Goal: Task Accomplishment & Management: Complete application form

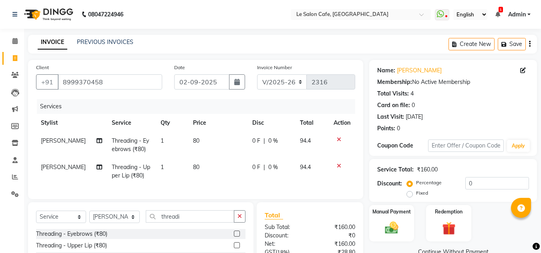
select select "594"
select select "service"
select select "8529"
click at [84, 82] on input "8999370458" at bounding box center [110, 81] width 104 height 15
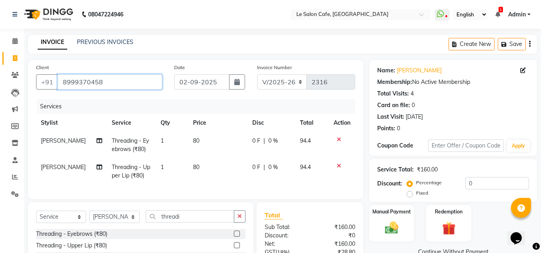
click at [119, 81] on input "8999370458" at bounding box center [110, 81] width 104 height 15
drag, startPoint x: 138, startPoint y: 82, endPoint x: 57, endPoint y: 88, distance: 81.5
click at [58, 88] on input "8999370458" at bounding box center [110, 81] width 104 height 15
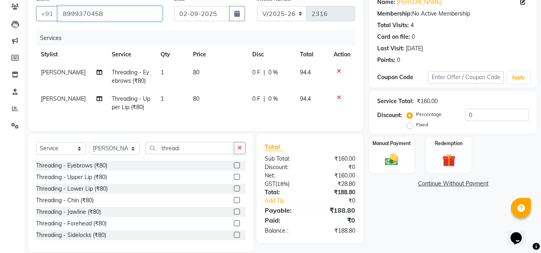
scroll to position [85, 0]
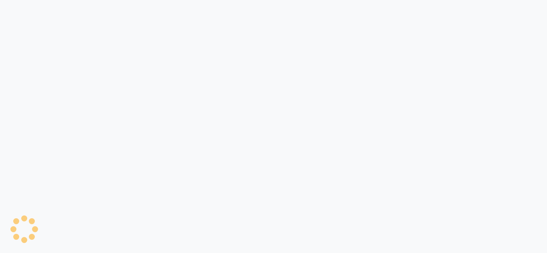
select select "service"
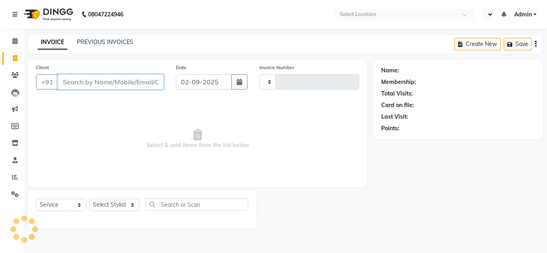
click at [111, 80] on input "Client" at bounding box center [111, 81] width 106 height 15
type input "7738385550"
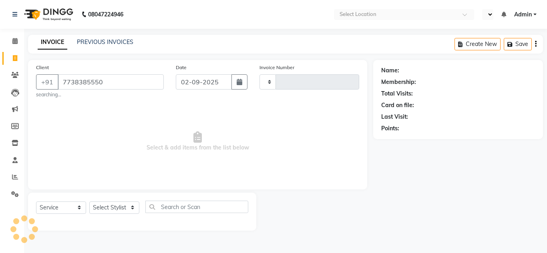
click at [112, 216] on div "Select Service Product Membership Package Voucher Prepaid Gift Card Select Styl…" at bounding box center [142, 210] width 212 height 19
click at [112, 211] on select "Select Stylist" at bounding box center [114, 208] width 50 height 12
click at [121, 209] on select "Select Stylist" at bounding box center [114, 208] width 50 height 12
click at [189, 209] on input "text" at bounding box center [196, 207] width 103 height 12
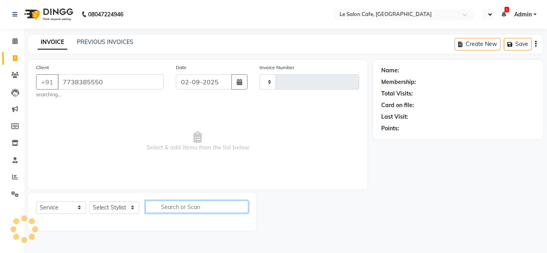
select select "en"
type input "2319"
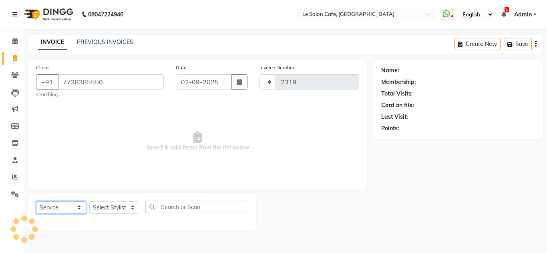
click at [72, 207] on select "Select Service Product Membership Package Voucher Prepaid Gift Card" at bounding box center [61, 208] width 50 height 12
select select "594"
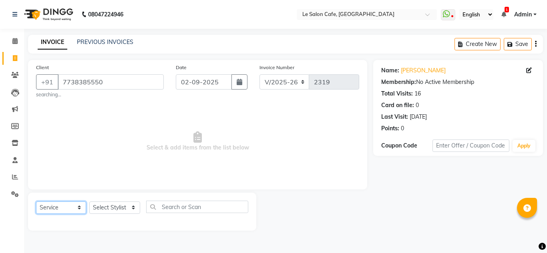
click at [36, 202] on select "Select Service Product Membership Package Voucher Prepaid Gift Card" at bounding box center [61, 208] width 50 height 12
drag, startPoint x: 113, startPoint y: 209, endPoint x: 109, endPoint y: 203, distance: 6.7
click at [112, 209] on select "Select Stylist Amandeep Kaur Kalsi Aniket Kadam Faim Alvi Front Desk Muskan Kha…" at bounding box center [114, 208] width 51 height 12
select select "87105"
click at [89, 202] on select "Select Stylist Amandeep Kaur Kalsi Aniket Kadam Faim Alvi Front Desk Muskan Kha…" at bounding box center [114, 208] width 51 height 12
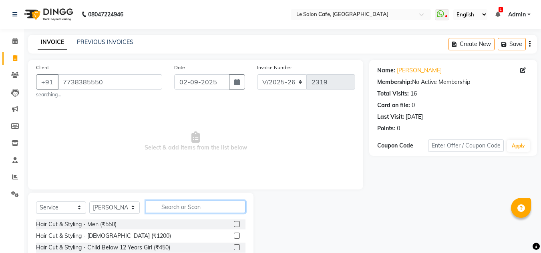
click at [187, 205] on input "text" at bounding box center [196, 207] width 100 height 12
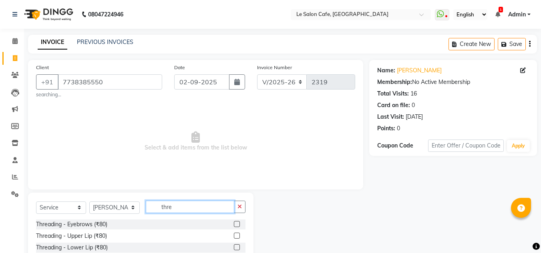
type input "thre"
click at [234, 235] on label at bounding box center [237, 236] width 6 height 6
click at [234, 235] on input "checkbox" at bounding box center [236, 236] width 5 height 5
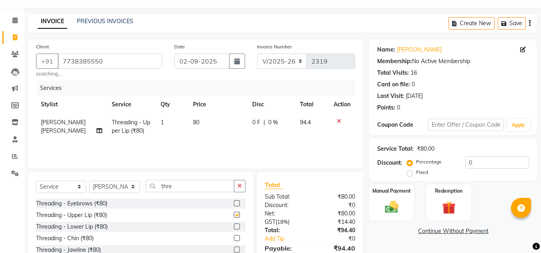
checkbox input "false"
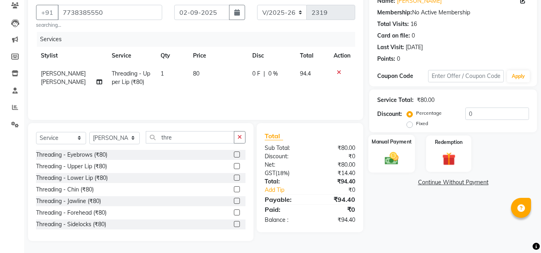
click at [387, 164] on img at bounding box center [391, 159] width 22 height 16
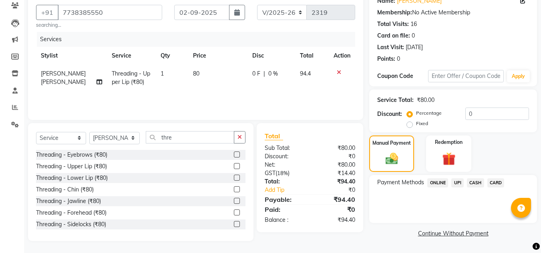
click at [459, 185] on span "UPI" at bounding box center [457, 183] width 12 height 9
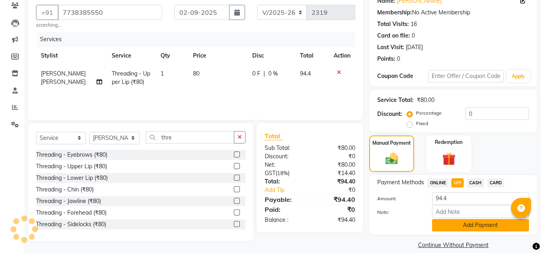
click at [454, 221] on button "Add Payment" at bounding box center [480, 225] width 97 height 12
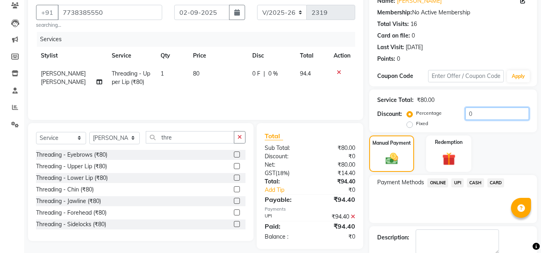
drag, startPoint x: 438, startPoint y: 117, endPoint x: 432, endPoint y: 117, distance: 6.0
click at [432, 117] on div "Percentage Fixed 0" at bounding box center [468, 119] width 120 height 22
type input "1"
type input "5"
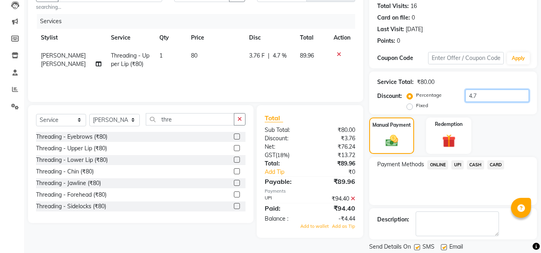
scroll to position [113, 0]
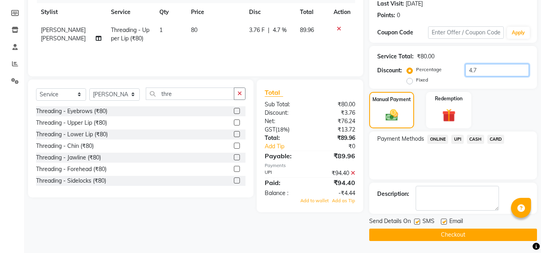
type input "4.7"
click at [441, 219] on div at bounding box center [443, 223] width 5 height 8
click at [352, 173] on icon at bounding box center [353, 174] width 4 height 6
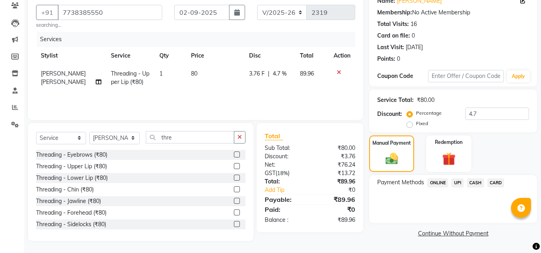
click at [455, 182] on span "UPI" at bounding box center [457, 183] width 12 height 9
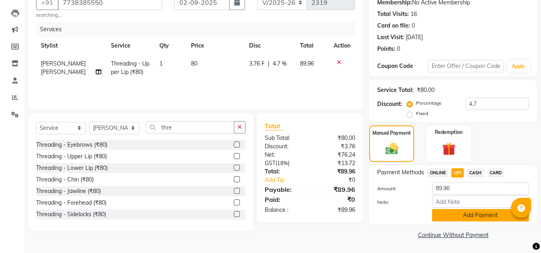
click at [450, 214] on button "Add Payment" at bounding box center [480, 215] width 97 height 12
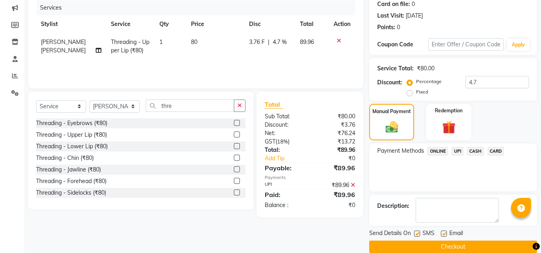
scroll to position [113, 0]
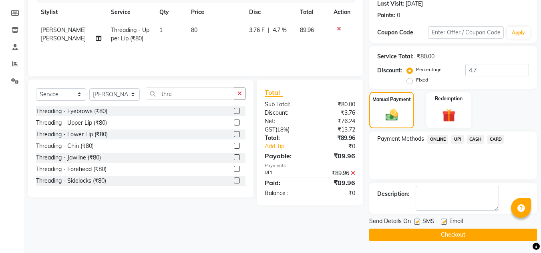
click at [443, 223] on label at bounding box center [444, 222] width 6 height 6
click at [443, 223] on input "checkbox" at bounding box center [443, 222] width 5 height 5
checkbox input "false"
click at [418, 223] on label at bounding box center [417, 222] width 6 height 6
click at [418, 223] on input "checkbox" at bounding box center [416, 222] width 5 height 5
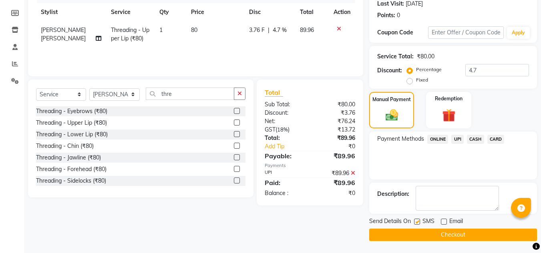
checkbox input "false"
click at [420, 233] on button "Checkout" at bounding box center [453, 235] width 168 height 12
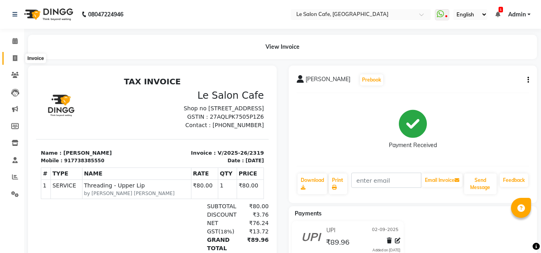
click at [15, 58] on icon at bounding box center [15, 58] width 4 height 6
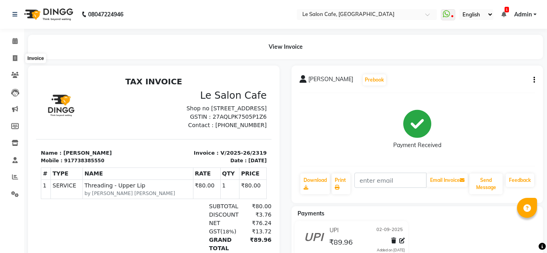
select select "594"
select select "service"
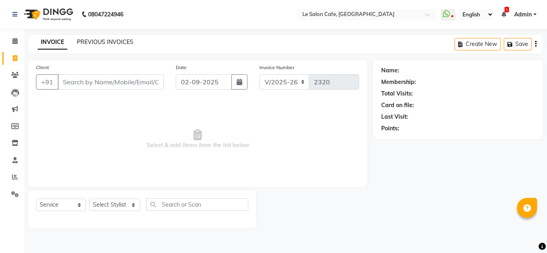
click at [96, 41] on link "PREVIOUS INVOICES" at bounding box center [105, 41] width 56 height 7
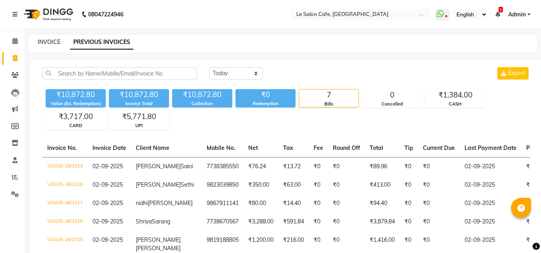
click at [44, 43] on link "INVOICE" at bounding box center [49, 41] width 23 height 7
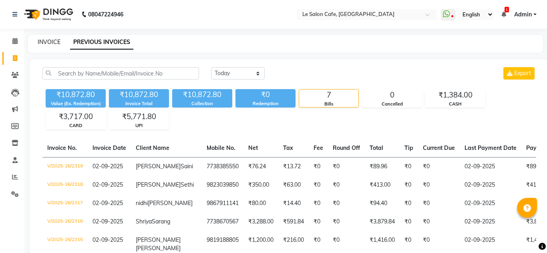
select select "service"
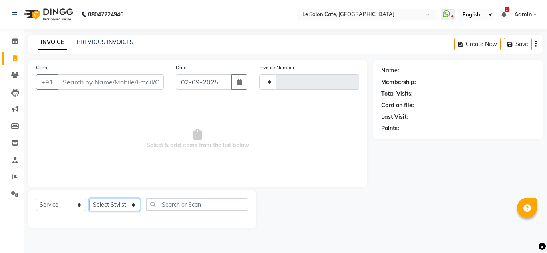
click at [111, 203] on select "Select Stylist [PERSON_NAME] [PERSON_NAME] Kadam [PERSON_NAME] Front Desk [PERS…" at bounding box center [114, 205] width 51 height 12
select select "87105"
click at [89, 199] on select "Select Stylist [PERSON_NAME] [PERSON_NAME] Kadam [PERSON_NAME] Front Desk [PERS…" at bounding box center [114, 205] width 51 height 12
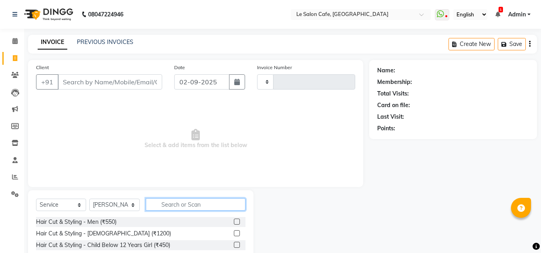
click at [191, 201] on input "text" at bounding box center [196, 205] width 100 height 12
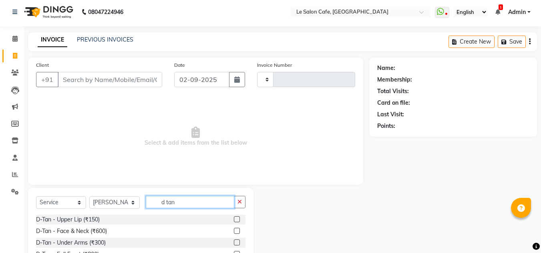
scroll to position [40, 0]
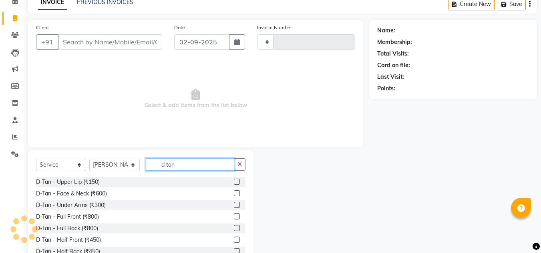
type input "d tan"
click at [234, 195] on label at bounding box center [237, 194] width 6 height 6
click at [234, 195] on input "checkbox" at bounding box center [236, 193] width 5 height 5
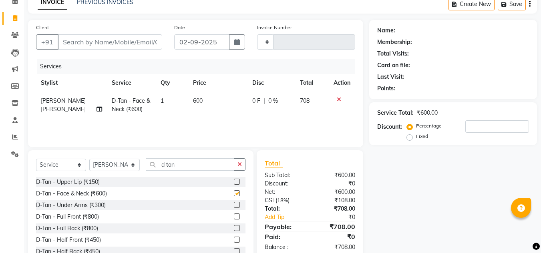
checkbox input "false"
drag, startPoint x: 165, startPoint y: 165, endPoint x: 131, endPoint y: 169, distance: 34.2
click at [132, 169] on div "Select Service Product Membership Package Voucher Prepaid Gift Card Select Styl…" at bounding box center [140, 168] width 209 height 19
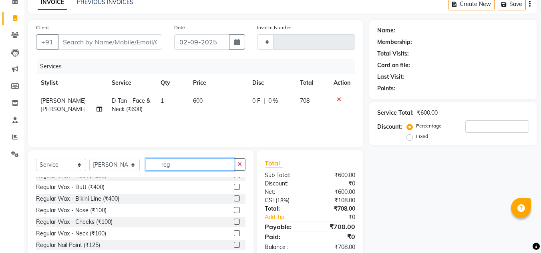
scroll to position [233, 0]
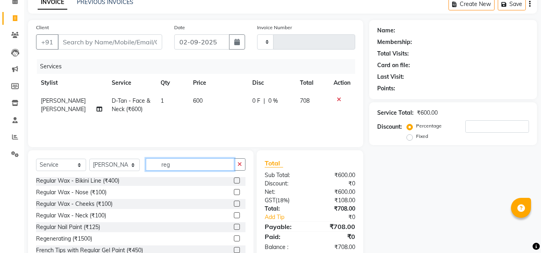
type input "reg"
click at [234, 239] on label at bounding box center [237, 239] width 6 height 6
click at [234, 239] on input "checkbox" at bounding box center [236, 239] width 5 height 5
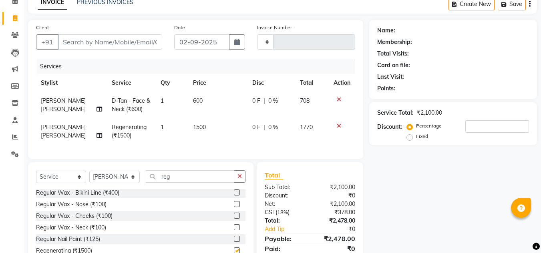
checkbox input "false"
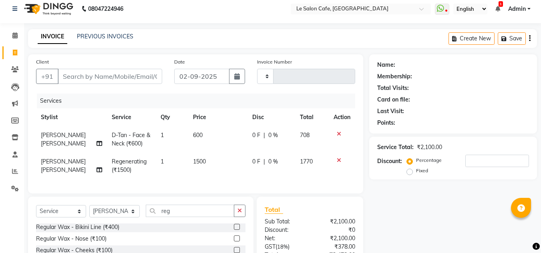
scroll to position [0, 0]
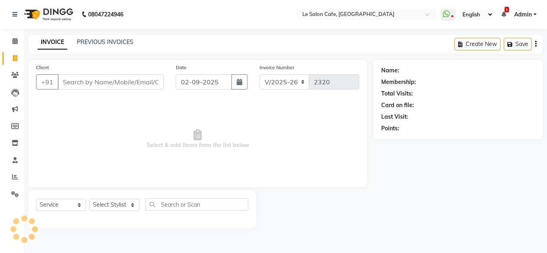
select select "594"
select select "service"
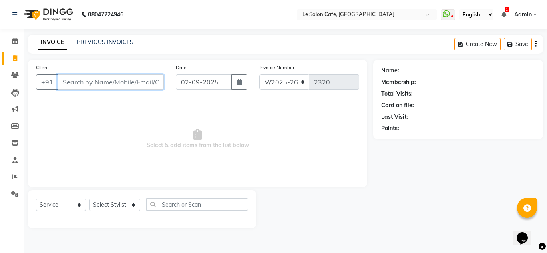
paste input "Rima Singh"
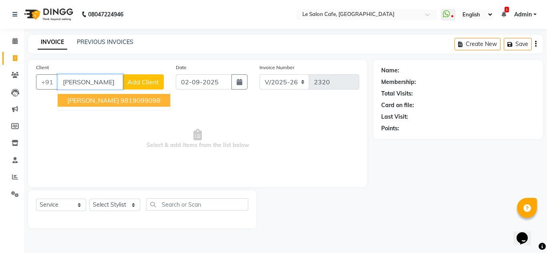
click at [120, 102] on ngb-highlight "9819099098" at bounding box center [140, 100] width 40 height 8
type input "9819099098"
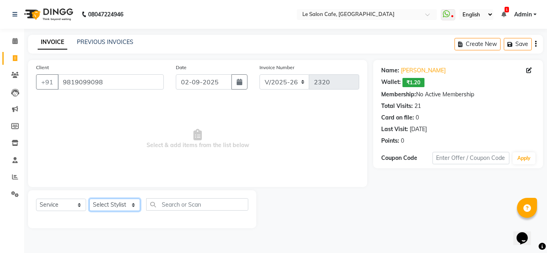
click at [121, 209] on select "Select Stylist Amandeep Kaur Kalsi Aniket Kadam Faim Alvi Front Desk Muskan Kha…" at bounding box center [114, 205] width 51 height 12
select select "87105"
click at [89, 199] on select "Select Stylist Amandeep Kaur Kalsi Aniket Kadam Faim Alvi Front Desk Muskan Kha…" at bounding box center [114, 205] width 51 height 12
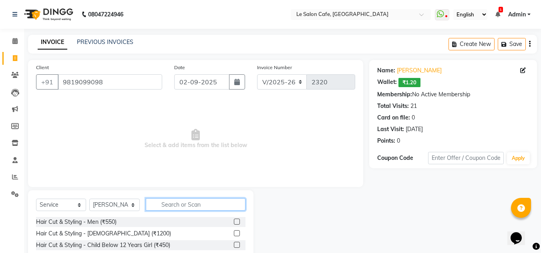
click at [174, 207] on input "text" at bounding box center [196, 205] width 100 height 12
type input "thre"
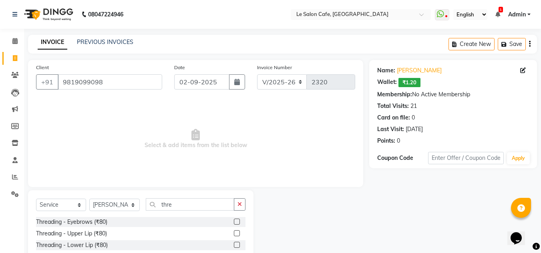
click at [234, 221] on label at bounding box center [237, 222] width 6 height 6
click at [234, 221] on input "checkbox" at bounding box center [236, 222] width 5 height 5
checkbox input "true"
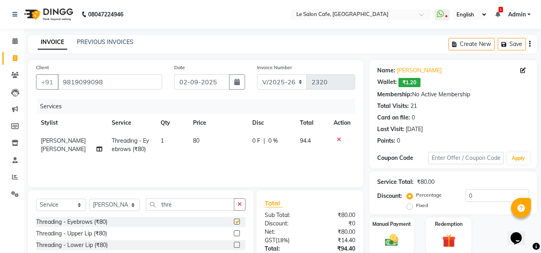
click at [234, 235] on label at bounding box center [237, 234] width 6 height 6
click at [234, 235] on input "checkbox" at bounding box center [236, 233] width 5 height 5
checkbox input "true"
checkbox input "false"
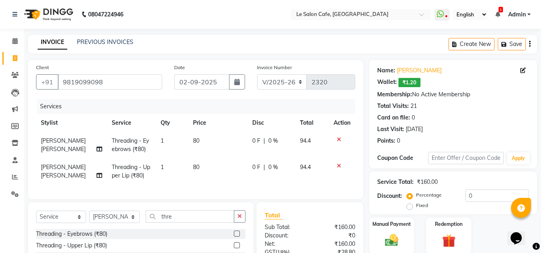
checkbox input "false"
click at [104, 221] on select "Select Stylist [PERSON_NAME] [PERSON_NAME] Kadam [PERSON_NAME] Front Desk [PERS…" at bounding box center [114, 217] width 50 height 12
select select "90643"
click at [89, 217] on select "Select Stylist [PERSON_NAME] [PERSON_NAME] Kadam [PERSON_NAME] Front Desk [PERS…" at bounding box center [114, 217] width 50 height 12
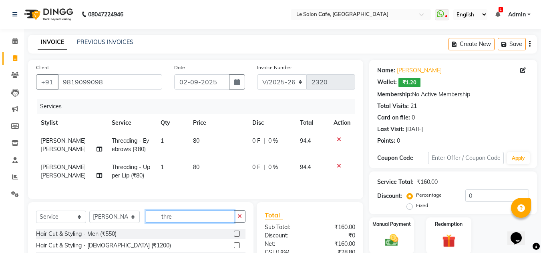
drag, startPoint x: 156, startPoint y: 227, endPoint x: 144, endPoint y: 228, distance: 12.1
click at [144, 228] on div "Select Service Product Membership Package Voucher Prepaid Gift Card Select Styl…" at bounding box center [140, 220] width 209 height 19
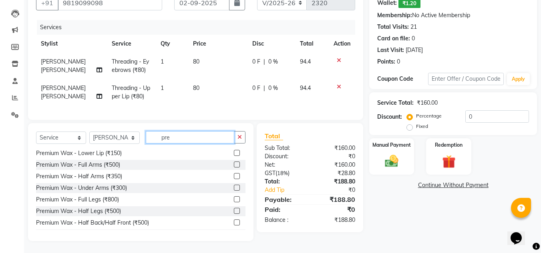
scroll to position [120, 0]
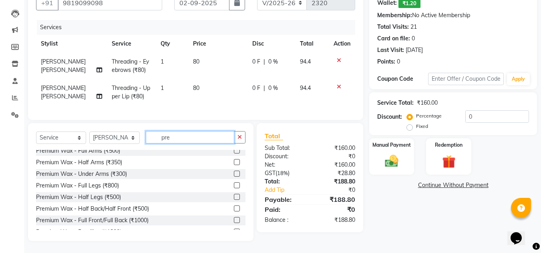
type input "pre"
click at [230, 150] on div "Select Service Product Membership Package Voucher Prepaid Gift Card Select Styl…" at bounding box center [140, 140] width 209 height 19
click at [234, 154] on label at bounding box center [237, 151] width 6 height 6
click at [234, 154] on input "checkbox" at bounding box center [236, 151] width 5 height 5
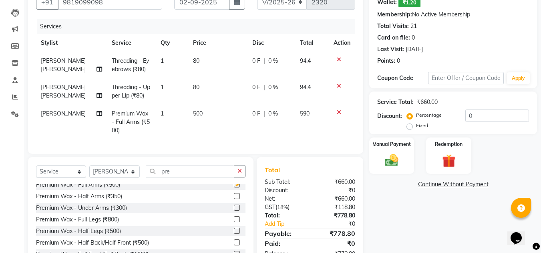
checkbox input "false"
click at [234, 234] on label at bounding box center [237, 231] width 6 height 6
click at [234, 234] on input "checkbox" at bounding box center [236, 231] width 5 height 5
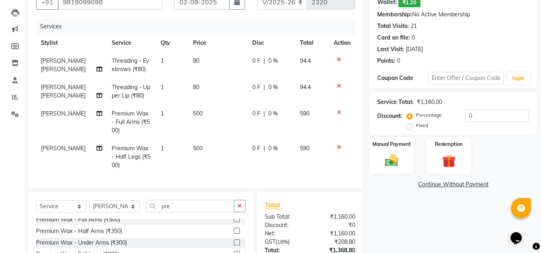
checkbox input "false"
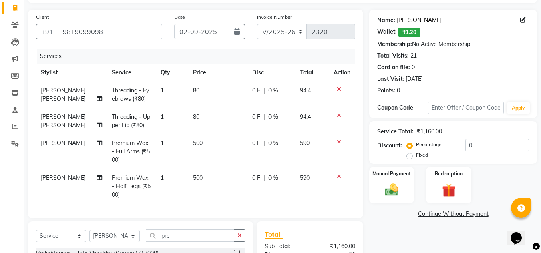
scroll to position [35, 0]
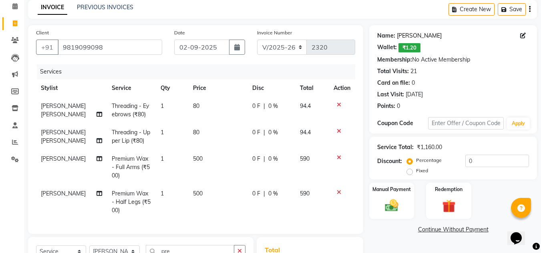
click at [408, 36] on link "Rima Singh" at bounding box center [419, 36] width 45 height 8
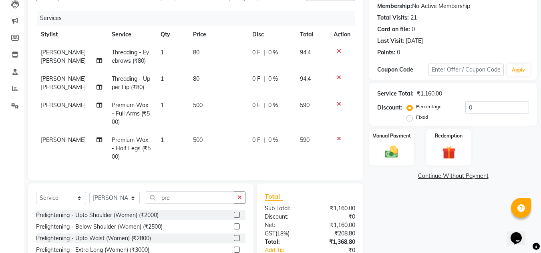
scroll to position [0, 0]
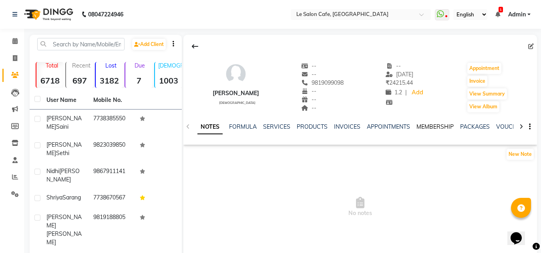
click at [436, 127] on link "MEMBERSHIP" at bounding box center [434, 126] width 37 height 7
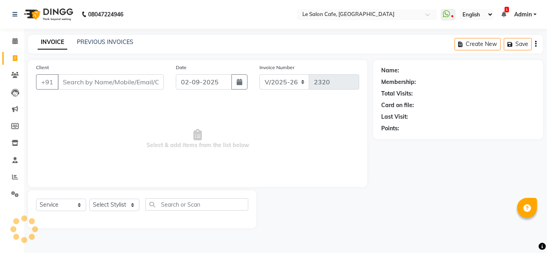
select select "594"
select select "service"
click at [117, 204] on select "Select Stylist [PERSON_NAME] [PERSON_NAME] Kadam [PERSON_NAME] Front Desk [PERS…" at bounding box center [114, 205] width 51 height 12
select select "87105"
click at [89, 199] on select "Select Stylist [PERSON_NAME] [PERSON_NAME] Kadam [PERSON_NAME] Front Desk [PERS…" at bounding box center [114, 205] width 51 height 12
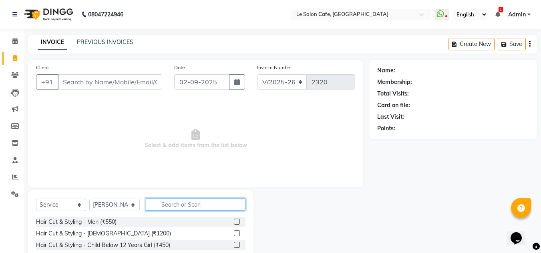
click at [175, 202] on input "text" at bounding box center [196, 205] width 100 height 12
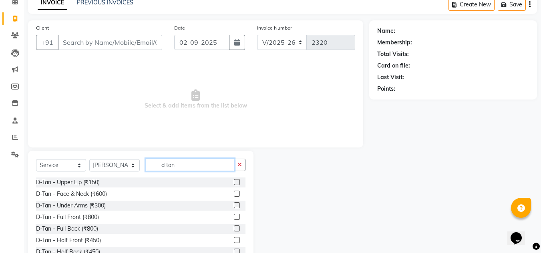
scroll to position [40, 0]
type input "d tan"
click at [234, 193] on label at bounding box center [237, 194] width 6 height 6
click at [234, 193] on input "checkbox" at bounding box center [236, 193] width 5 height 5
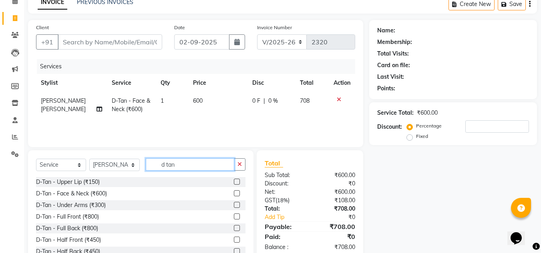
checkbox input "false"
drag, startPoint x: 148, startPoint y: 173, endPoint x: 127, endPoint y: 174, distance: 21.7
click at [127, 174] on div "Select Service Product Membership Package Voucher Prepaid Gift Card Select Styl…" at bounding box center [140, 168] width 209 height 19
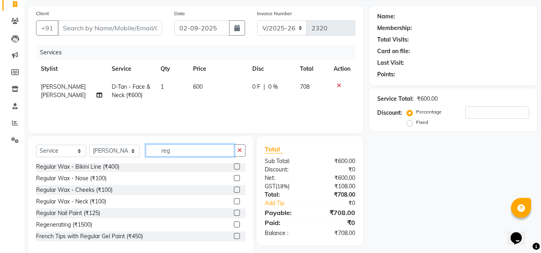
scroll to position [67, 0]
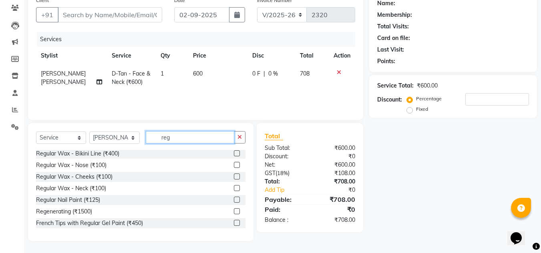
type input "reg"
click at [234, 213] on label at bounding box center [237, 212] width 6 height 6
click at [234, 213] on input "checkbox" at bounding box center [236, 211] width 5 height 5
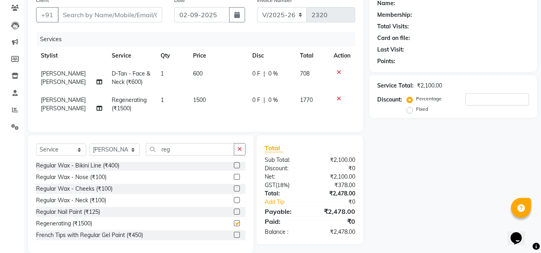
checkbox input "false"
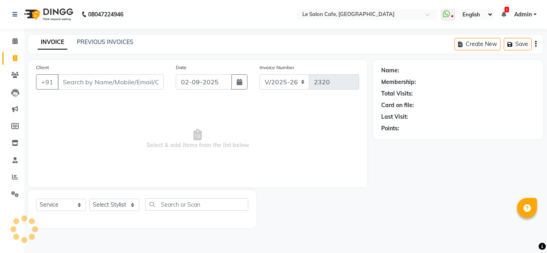
select select "594"
select select "service"
click at [114, 38] on link "PREVIOUS INVOICES" at bounding box center [105, 41] width 56 height 7
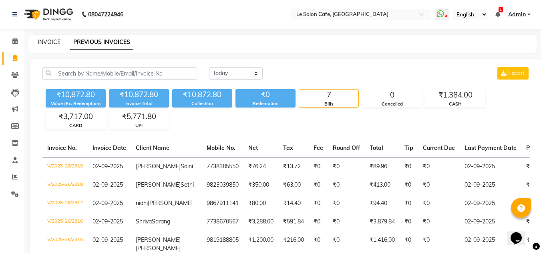
click at [46, 42] on link "INVOICE" at bounding box center [49, 41] width 23 height 7
select select "service"
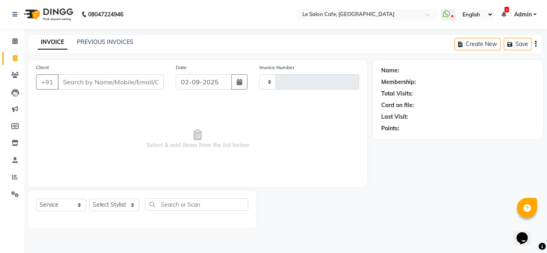
type input "2320"
select select "594"
click at [104, 42] on link "PREVIOUS INVOICES" at bounding box center [105, 41] width 56 height 7
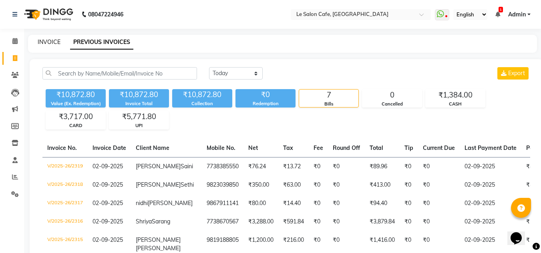
click at [48, 42] on link "INVOICE" at bounding box center [49, 41] width 23 height 7
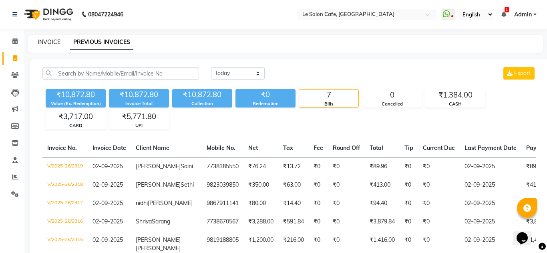
select select "service"
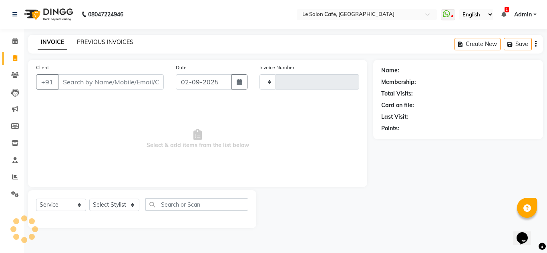
type input "2320"
select select "594"
click at [94, 44] on link "PREVIOUS INVOICES" at bounding box center [105, 41] width 56 height 7
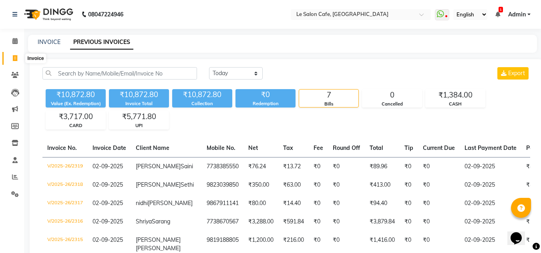
click at [15, 59] on icon at bounding box center [15, 58] width 4 height 6
select select "service"
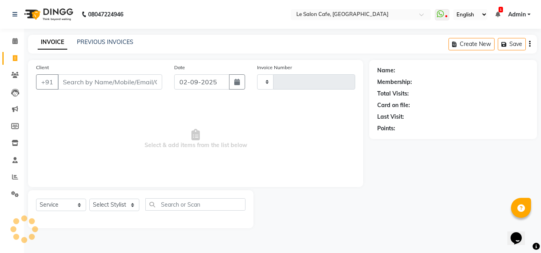
type input "2320"
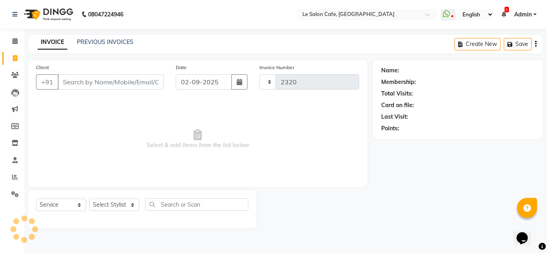
select select "594"
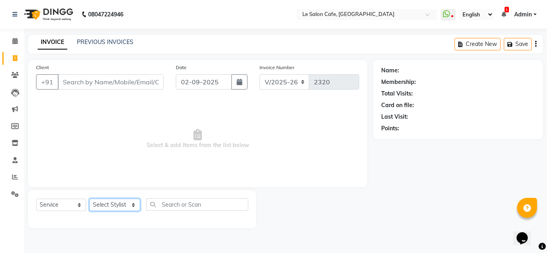
click at [106, 204] on select "Select Stylist [PERSON_NAME] [PERSON_NAME] Kadam [PERSON_NAME] Front Desk [PERS…" at bounding box center [114, 205] width 51 height 12
select select "86050"
click at [89, 199] on select "Select Stylist [PERSON_NAME] [PERSON_NAME] Kadam [PERSON_NAME] Front Desk [PERS…" at bounding box center [114, 205] width 51 height 12
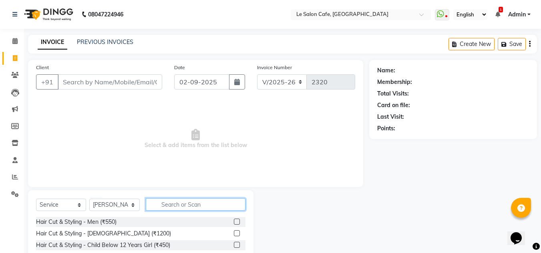
click at [175, 205] on input "text" at bounding box center [196, 205] width 100 height 12
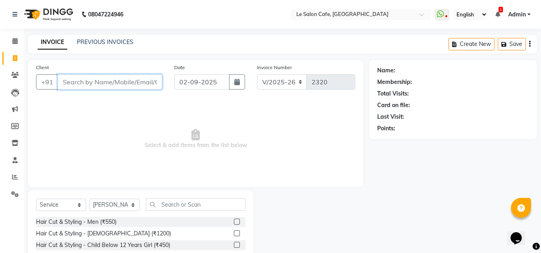
click at [67, 81] on input "Client" at bounding box center [110, 81] width 104 height 15
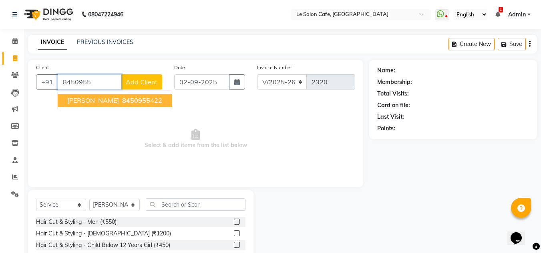
click at [94, 103] on span "Varun Gaikwad" at bounding box center [93, 100] width 52 height 8
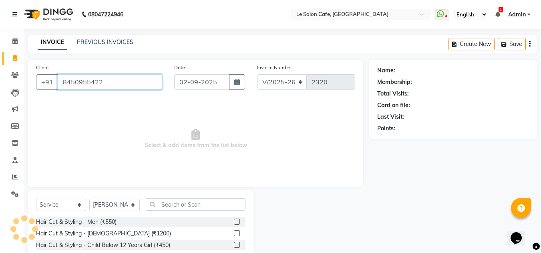
type input "8450955422"
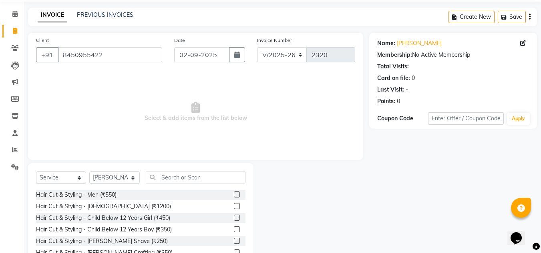
scroll to position [67, 0]
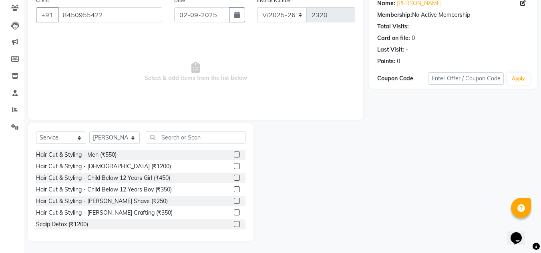
click at [234, 154] on label at bounding box center [237, 155] width 6 height 6
click at [234, 154] on input "checkbox" at bounding box center [236, 155] width 5 height 5
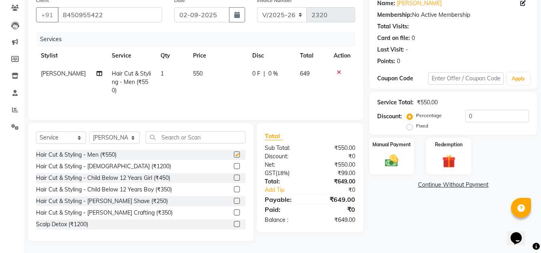
checkbox input "false"
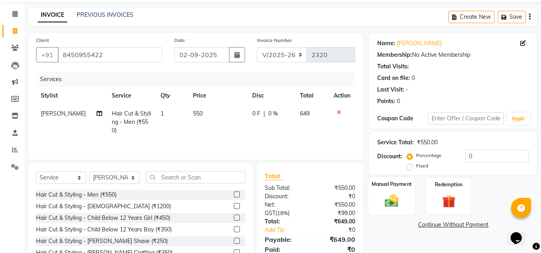
scroll to position [0, 0]
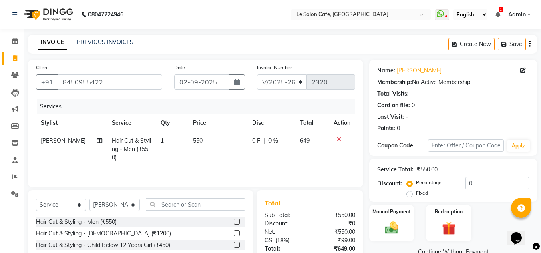
click at [337, 139] on icon at bounding box center [339, 140] width 4 height 6
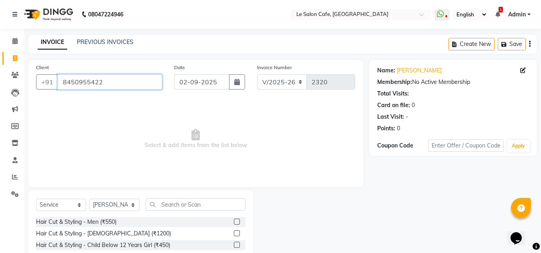
click at [118, 83] on input "8450955422" at bounding box center [110, 81] width 104 height 15
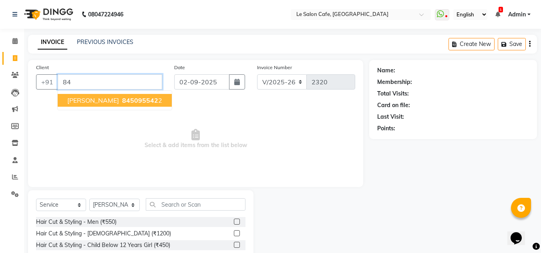
type input "8"
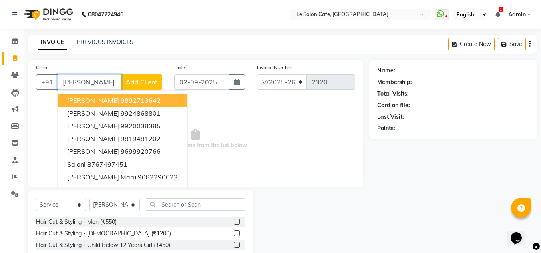
click at [91, 84] on input "Saloni" at bounding box center [90, 81] width 64 height 15
type input "S"
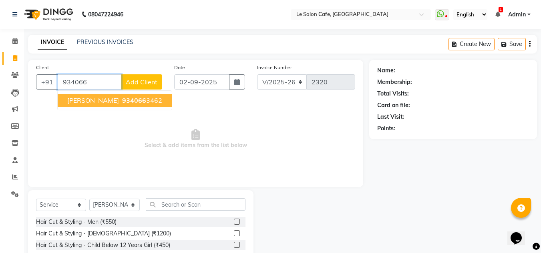
click at [94, 101] on span "Saloni Giri" at bounding box center [93, 100] width 52 height 8
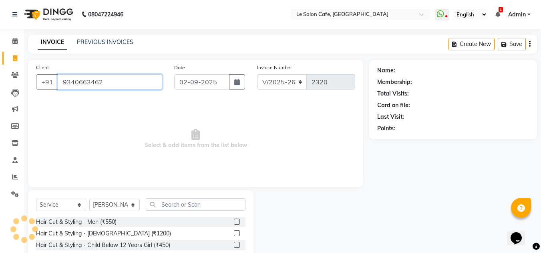
type input "9340663462"
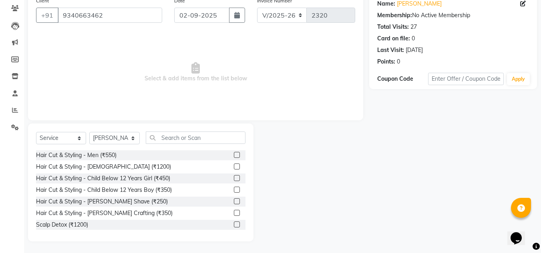
scroll to position [67, 0]
click at [159, 136] on input "text" at bounding box center [196, 137] width 100 height 12
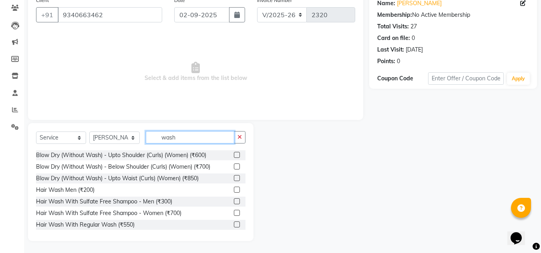
scroll to position [48, 0]
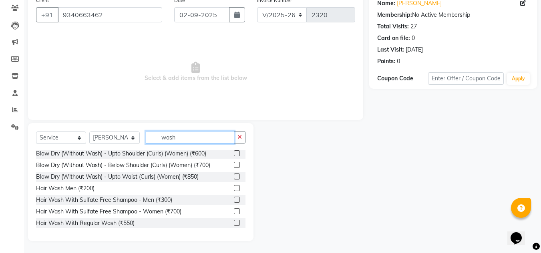
type input "wash"
click at [234, 223] on label at bounding box center [237, 223] width 6 height 6
click at [234, 223] on input "checkbox" at bounding box center [236, 223] width 5 height 5
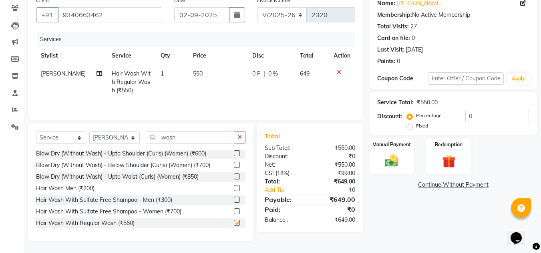
checkbox input "false"
click at [390, 153] on img at bounding box center [391, 161] width 22 height 16
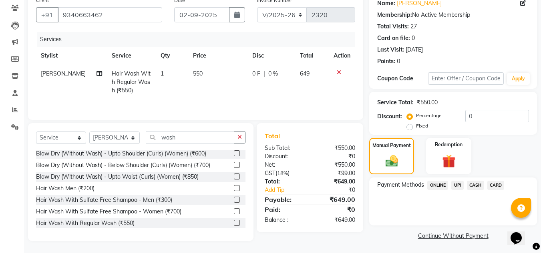
click at [458, 186] on span "UPI" at bounding box center [457, 185] width 12 height 9
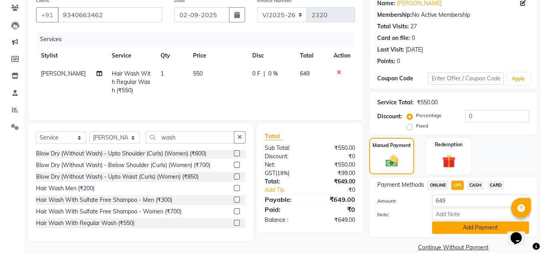
click at [466, 228] on button "Add Payment" at bounding box center [480, 228] width 97 height 12
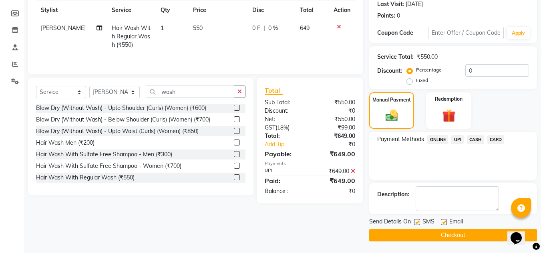
scroll to position [113, 0]
click at [444, 223] on label at bounding box center [444, 222] width 6 height 6
click at [444, 223] on input "checkbox" at bounding box center [443, 222] width 5 height 5
checkbox input "false"
click at [464, 233] on button "Checkout" at bounding box center [453, 235] width 168 height 12
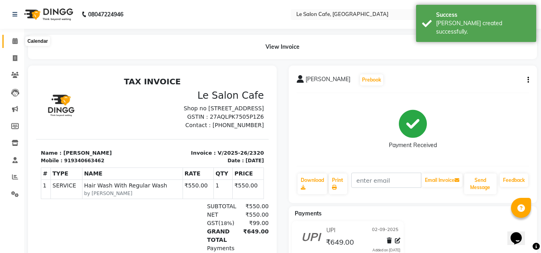
click at [15, 42] on icon at bounding box center [14, 41] width 5 height 6
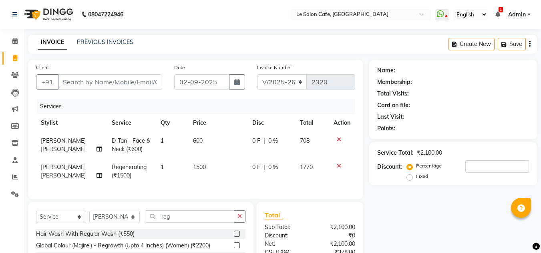
select select "594"
select select "service"
select select "87105"
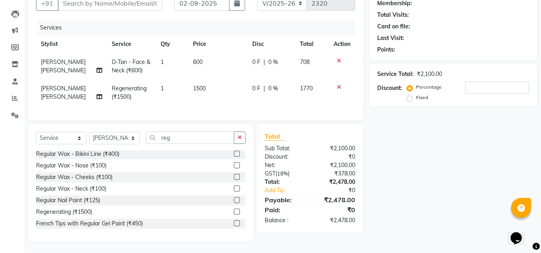
scroll to position [85, 0]
click at [125, 139] on select "Select Stylist [PERSON_NAME] [PERSON_NAME] Kadam [PERSON_NAME] Front Desk [PERS…" at bounding box center [114, 138] width 50 height 12
click at [180, 137] on input "reg" at bounding box center [190, 137] width 88 height 12
type input "r"
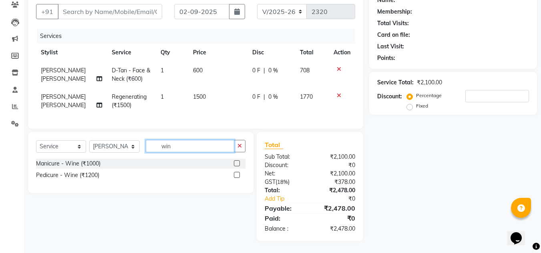
scroll to position [76, 0]
type input "wine"
click at [236, 174] on label at bounding box center [237, 175] width 6 height 6
click at [236, 174] on input "checkbox" at bounding box center [236, 175] width 5 height 5
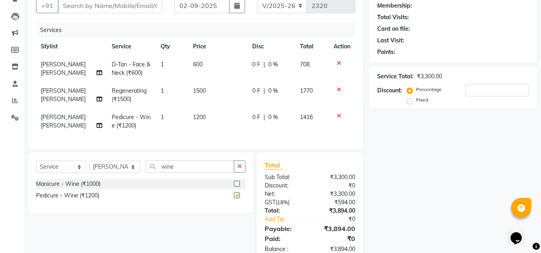
checkbox input "false"
click at [117, 173] on select "Select Stylist [PERSON_NAME] [PERSON_NAME] Kadam [PERSON_NAME] Front Desk [PERS…" at bounding box center [114, 167] width 50 height 12
select select "90643"
click at [89, 167] on select "Select Stylist [PERSON_NAME] [PERSON_NAME] Kadam [PERSON_NAME] Front Desk [PERS…" at bounding box center [114, 167] width 50 height 12
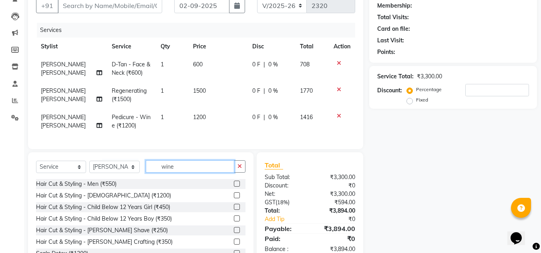
click at [191, 173] on input "wine" at bounding box center [190, 167] width 88 height 12
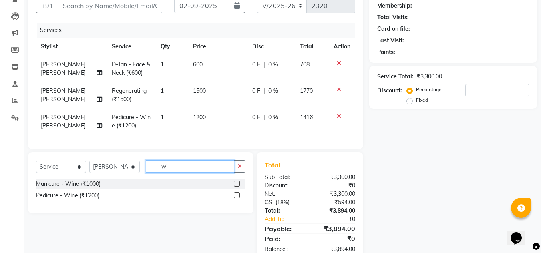
type input "w"
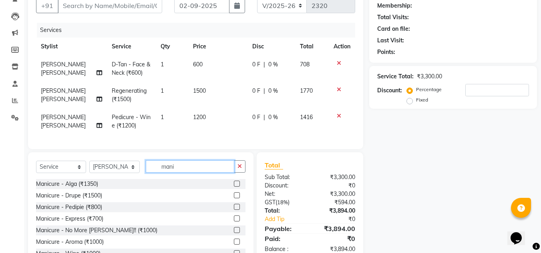
scroll to position [1, 0]
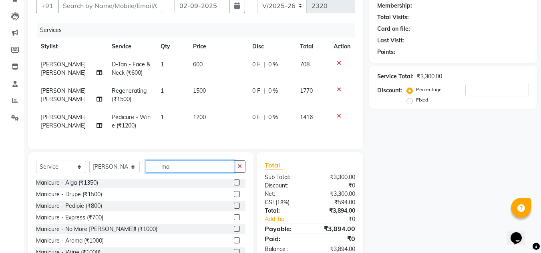
type input "m"
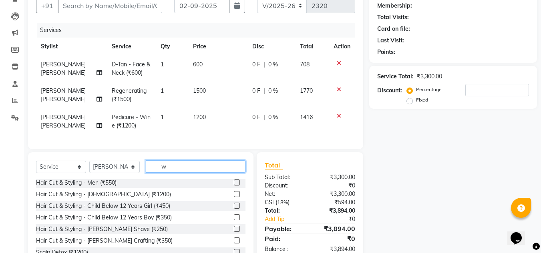
scroll to position [0, 0]
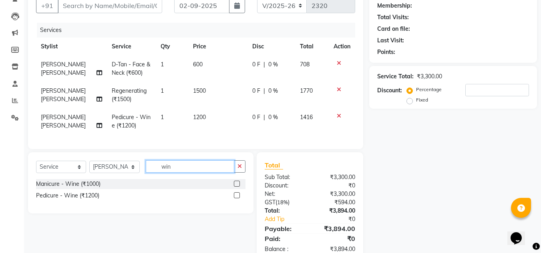
type input "wine"
click at [237, 187] on label at bounding box center [237, 184] width 6 height 6
click at [237, 187] on input "checkbox" at bounding box center [236, 184] width 5 height 5
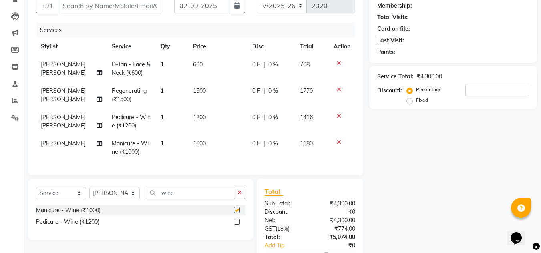
checkbox input "false"
click at [404, 203] on div "Name: Membership: Total Visits: Card on file: Last Visit: Points: Service Total…" at bounding box center [456, 136] width 174 height 305
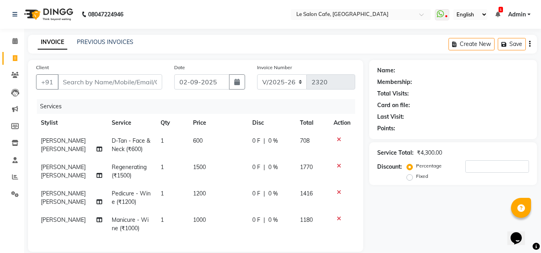
click at [229, 17] on nav "08047224946 Select Location × Le Salon Cafe, Chembur WhatsApp Status ✕ Status: …" at bounding box center [270, 14] width 541 height 29
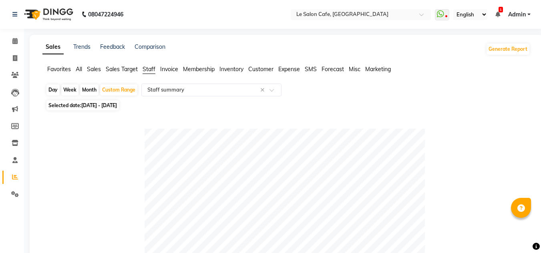
select select "filtered_report"
select select "csv"
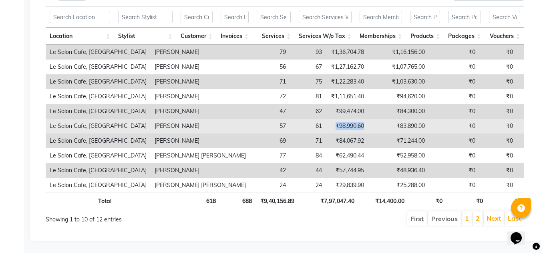
drag, startPoint x: 265, startPoint y: 115, endPoint x: 303, endPoint y: 114, distance: 38.4
click at [303, 119] on tr "Le Salon Cafe, Chembur Shailendra Chauhan 57 61 ₹98,990.60 ₹83,890.00 ₹0 ₹0 ₹0 …" at bounding box center [516, 126] width 940 height 15
copy td "₹98,990.60"
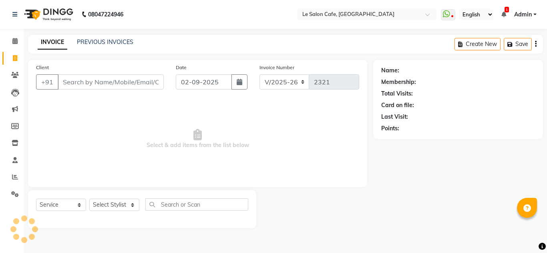
select select "594"
select select "service"
click at [83, 84] on input "Client" at bounding box center [111, 81] width 106 height 15
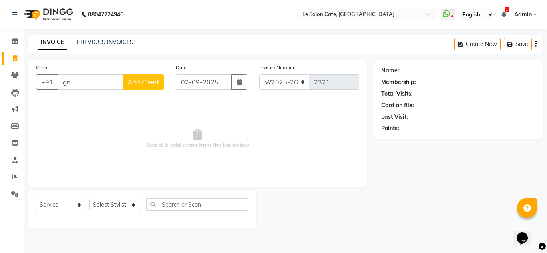
type input "g"
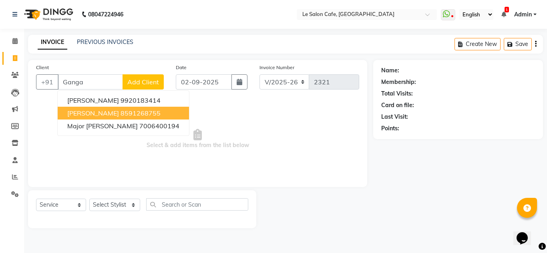
click at [111, 112] on span "Ganga Agarwal" at bounding box center [93, 113] width 52 height 8
type input "8591268755"
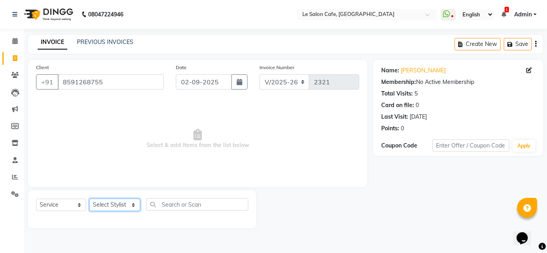
click at [110, 207] on select "Select Stylist Amandeep Kaur Kalsi Aniket Kadam Faim Alvi Front Desk Muskan Kha…" at bounding box center [114, 205] width 51 height 12
select select "90643"
click at [89, 199] on select "Select Stylist Amandeep Kaur Kalsi Aniket Kadam Faim Alvi Front Desk Muskan Kha…" at bounding box center [114, 205] width 51 height 12
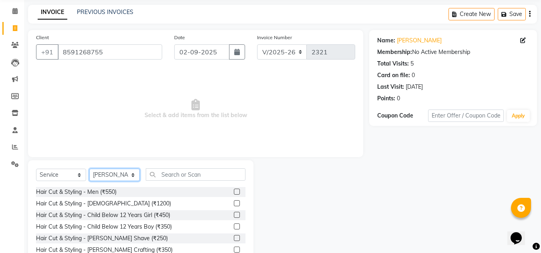
scroll to position [67, 0]
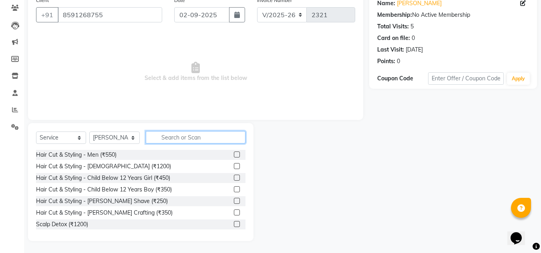
click at [182, 140] on input "text" at bounding box center [196, 137] width 100 height 12
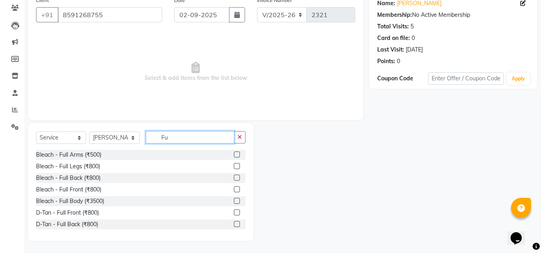
type input "F"
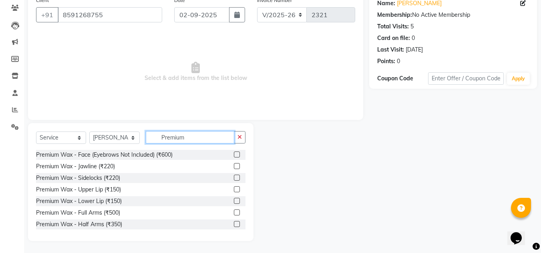
type input "Premium"
click at [234, 210] on label at bounding box center [237, 213] width 6 height 6
click at [234, 211] on input "checkbox" at bounding box center [236, 213] width 5 height 5
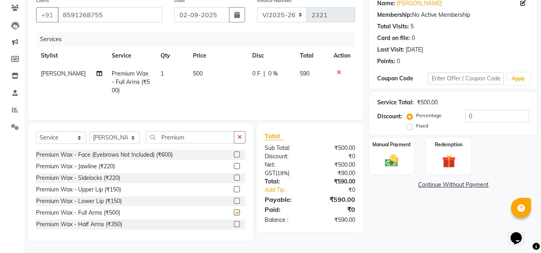
checkbox input "false"
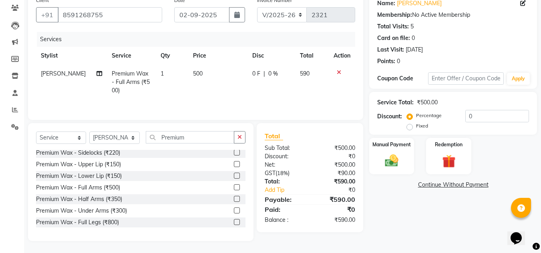
scroll to position [32, 0]
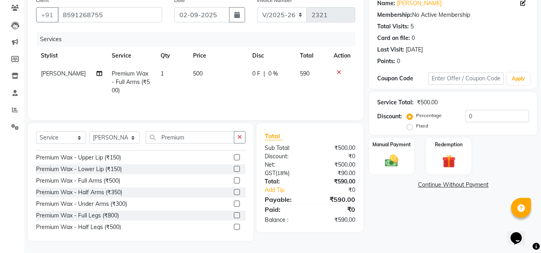
click at [234, 216] on label at bounding box center [237, 216] width 6 height 6
click at [234, 216] on input "checkbox" at bounding box center [236, 215] width 5 height 5
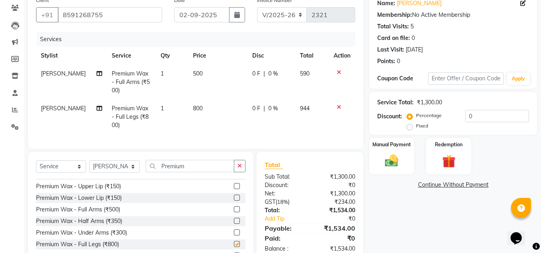
checkbox input "false"
click at [417, 227] on div "Name: Ganga Agarwal Membership: No Active Membership Total Visits: 5 Card on fi…" at bounding box center [456, 131] width 174 height 277
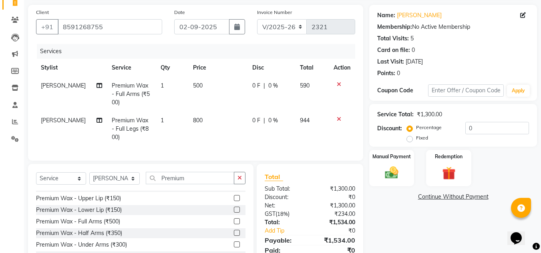
scroll to position [0, 0]
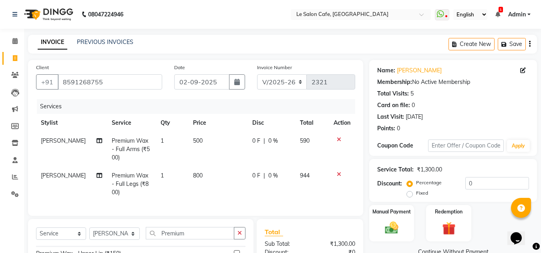
click at [218, 15] on nav "08047224946 Select Location × Le Salon Cafe, Chembur WhatsApp Status ✕ Status: …" at bounding box center [270, 14] width 541 height 29
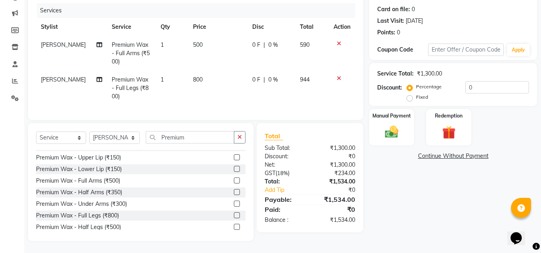
scroll to position [102, 0]
click at [234, 204] on label at bounding box center [237, 204] width 6 height 6
click at [234, 204] on input "checkbox" at bounding box center [236, 204] width 5 height 5
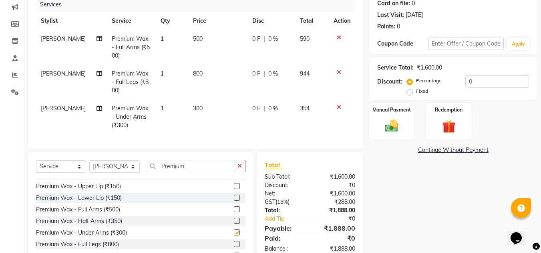
checkbox input "false"
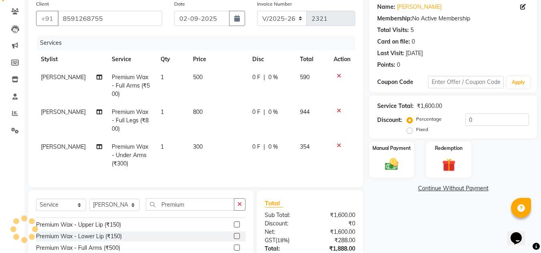
scroll to position [57, 0]
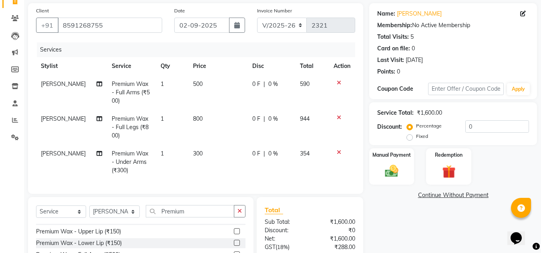
click at [476, 133] on div "Percentage Fixed 0" at bounding box center [468, 131] width 120 height 22
click at [478, 129] on input "0" at bounding box center [497, 126] width 64 height 12
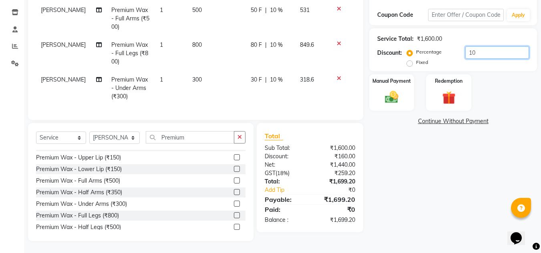
scroll to position [137, 0]
type input "10"
click at [378, 80] on div "Manual Payment" at bounding box center [391, 93] width 47 height 38
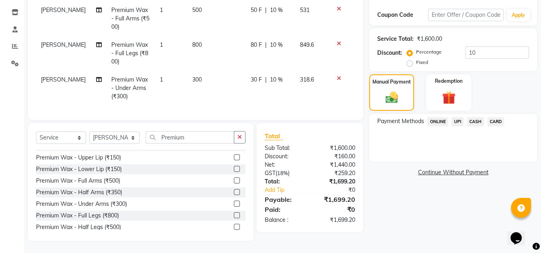
click at [456, 117] on span "UPI" at bounding box center [457, 121] width 12 height 9
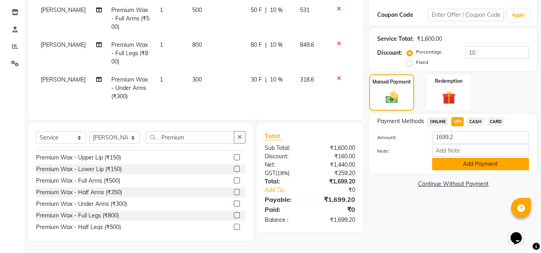
click at [462, 161] on button "Add Payment" at bounding box center [480, 164] width 97 height 12
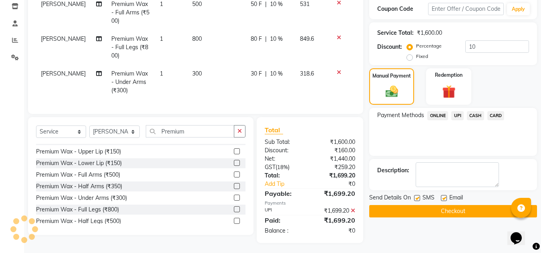
click at [442, 197] on label at bounding box center [444, 198] width 6 height 6
click at [442, 197] on input "checkbox" at bounding box center [443, 198] width 5 height 5
checkbox input "false"
click at [446, 212] on button "Checkout" at bounding box center [453, 211] width 168 height 12
click at [452, 213] on button "Checkout" at bounding box center [453, 211] width 168 height 12
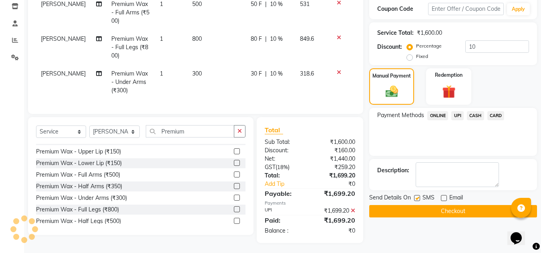
scroll to position [145, 0]
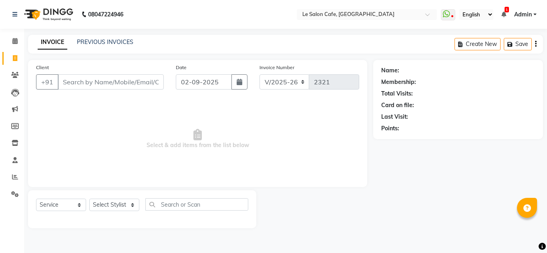
select select "594"
select select "service"
